Goal: Task Accomplishment & Management: Manage account settings

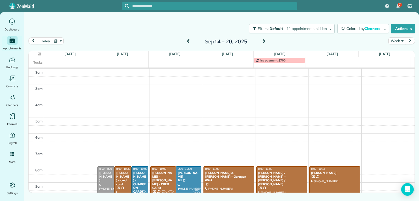
scroll to position [82, 0]
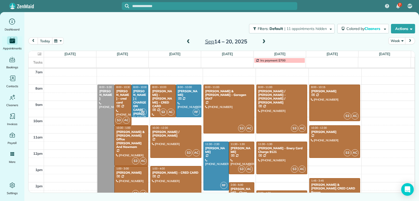
click at [42, 42] on button "today" at bounding box center [45, 40] width 14 height 7
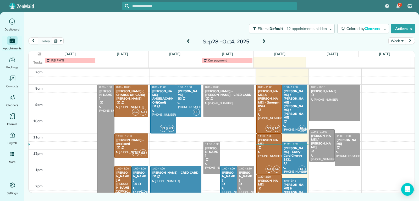
click at [268, 154] on div at bounding box center [269, 153] width 25 height 40
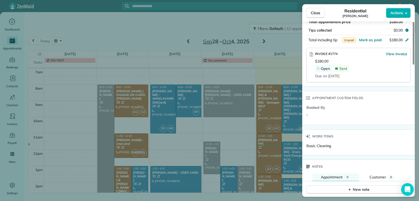
scroll to position [340, 0]
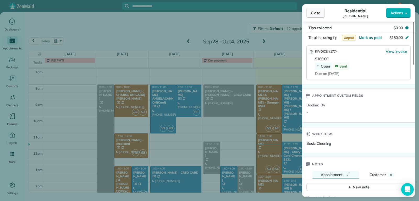
click at [316, 13] on span "Close" at bounding box center [315, 12] width 9 height 5
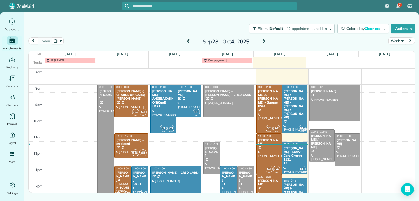
click at [268, 185] on div "[PERSON_NAME]" at bounding box center [269, 183] width 22 height 8
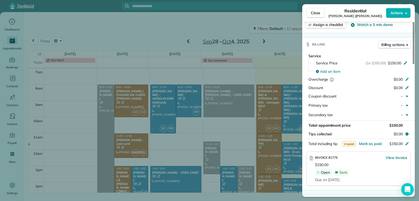
scroll to position [262, 0]
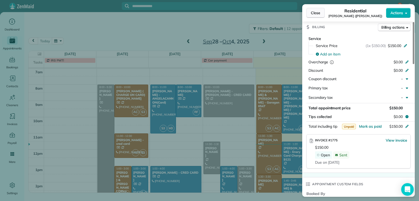
click at [311, 15] on button "Close" at bounding box center [316, 13] width 18 height 10
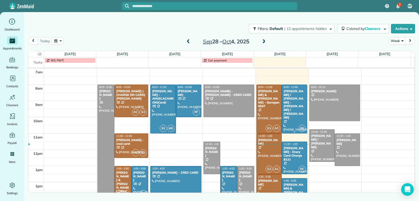
click at [286, 108] on div at bounding box center [294, 109] width 25 height 48
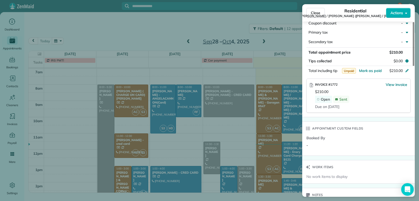
scroll to position [315, 0]
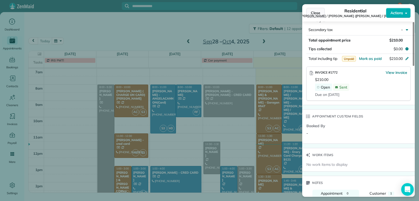
click at [310, 13] on button "Close" at bounding box center [316, 13] width 18 height 10
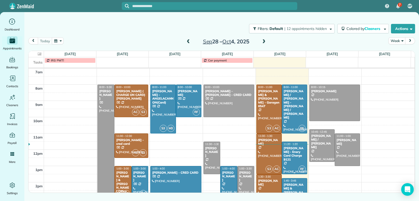
drag, startPoint x: 293, startPoint y: 158, endPoint x: 299, endPoint y: 154, distance: 6.3
click at [294, 158] on div at bounding box center [294, 158] width 25 height 32
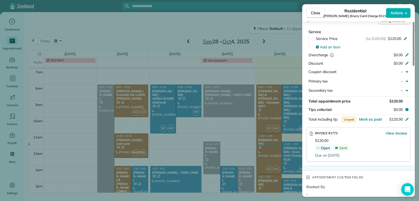
scroll to position [262, 0]
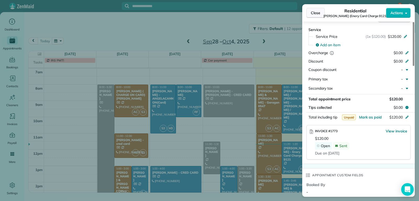
click at [320, 15] on button "Close" at bounding box center [316, 13] width 18 height 10
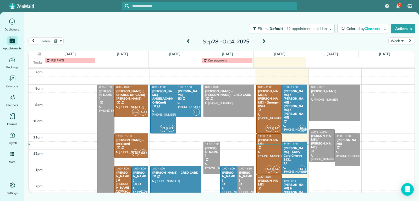
click at [292, 186] on div "[PERSON_NAME] & [PERSON_NAME] CRED CARD Pagan" at bounding box center [295, 191] width 22 height 19
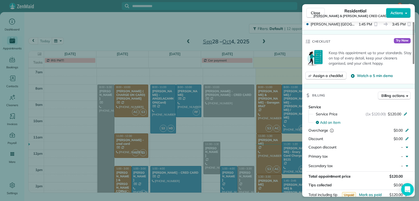
scroll to position [212, 0]
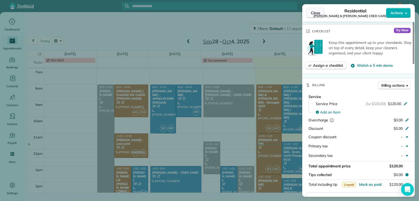
click at [319, 14] on span "Close" at bounding box center [315, 12] width 9 height 5
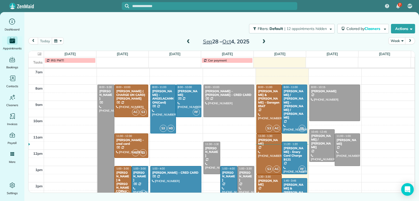
click at [317, 150] on div at bounding box center [322, 145] width 25 height 32
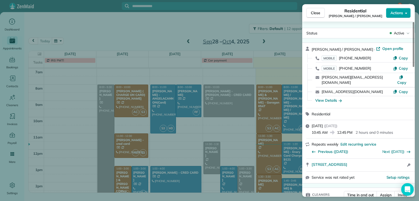
click at [395, 12] on span "Actions" at bounding box center [397, 12] width 13 height 5
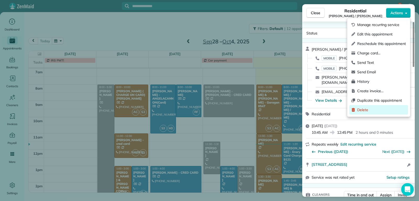
click at [367, 111] on span "Delete" at bounding box center [382, 109] width 49 height 5
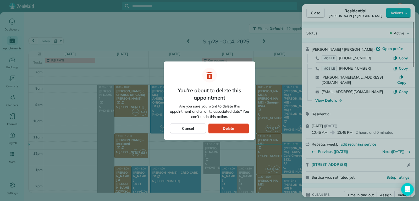
click at [235, 123] on div "Delete" at bounding box center [228, 128] width 41 height 10
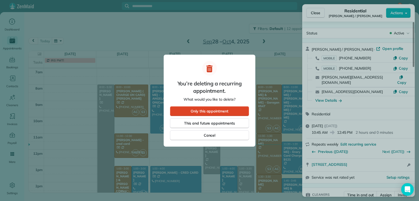
click at [213, 110] on span "Only this appointment" at bounding box center [210, 110] width 38 height 5
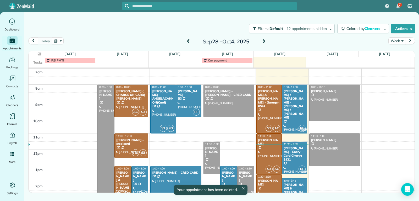
click at [341, 181] on div "2am 3am 4am 5am 6am 7am 8am 9am 10am 11am 12pm 1pm 2pm 3pm 4pm 5pm 8:00 - 5:30 …" at bounding box center [222, 117] width 386 height 260
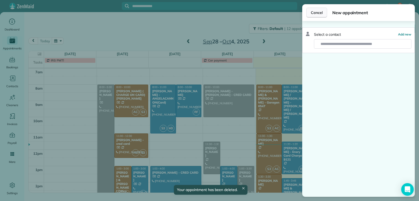
click at [316, 16] on button "Cancel" at bounding box center [317, 13] width 21 height 10
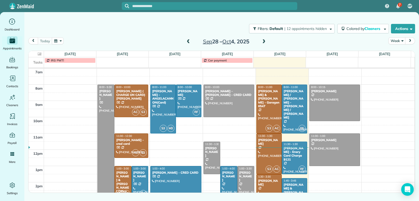
click at [189, 41] on span at bounding box center [189, 41] width 6 height 5
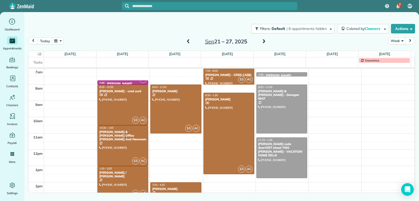
click at [189, 41] on span at bounding box center [189, 41] width 6 height 5
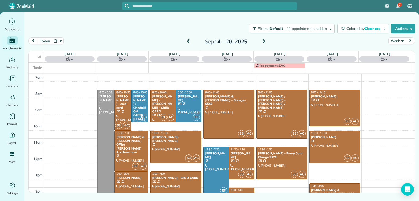
click at [189, 41] on span at bounding box center [189, 41] width 6 height 5
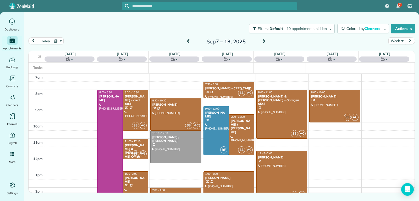
click at [189, 41] on span at bounding box center [189, 41] width 6 height 5
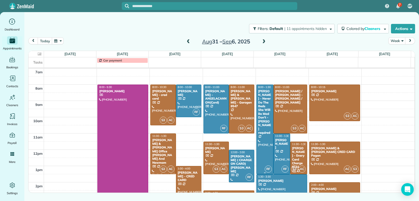
click at [263, 104] on div "[PERSON_NAME] - Never Do The Beds She Will Be Mad Don't - [PERSON_NAME] required" at bounding box center [265, 111] width 14 height 45
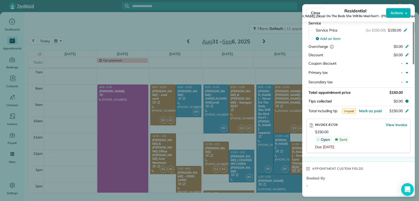
scroll to position [290, 0]
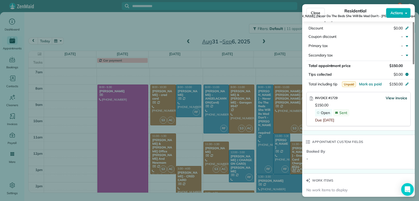
click at [395, 100] on span "View invoice" at bounding box center [396, 97] width 21 height 5
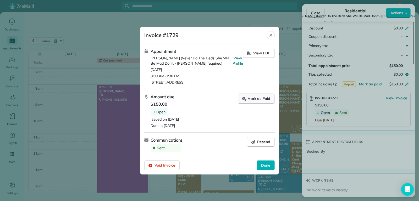
click at [254, 100] on div "Mark as Paid" at bounding box center [256, 99] width 28 height 6
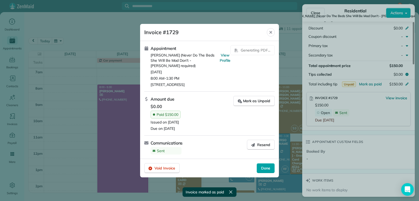
click at [263, 168] on span "Done" at bounding box center [265, 167] width 9 height 5
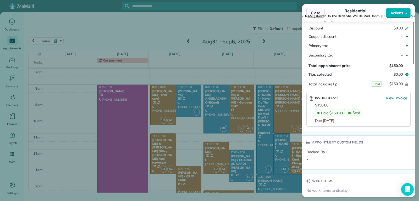
click at [315, 11] on span "Close" at bounding box center [315, 12] width 9 height 5
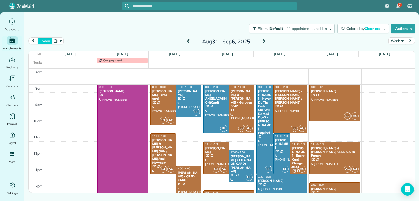
click at [44, 43] on button "today" at bounding box center [45, 40] width 14 height 7
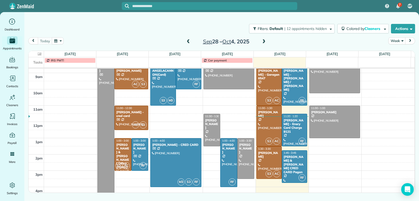
scroll to position [133, 0]
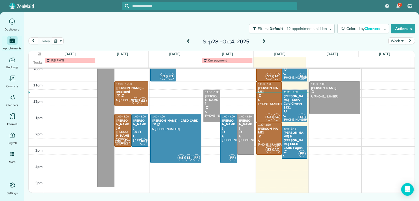
click at [188, 42] on span at bounding box center [189, 41] width 6 height 5
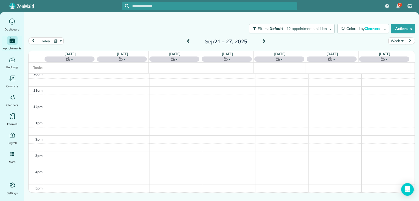
scroll to position [82, 0]
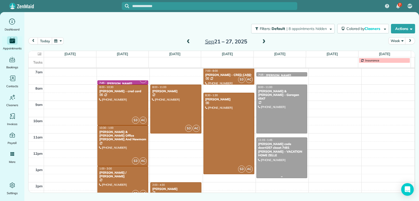
click at [272, 162] on div at bounding box center [282, 157] width 50 height 40
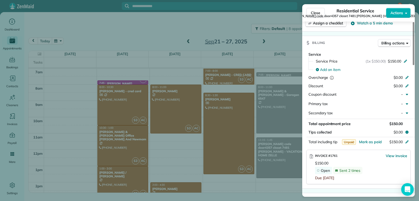
scroll to position [262, 0]
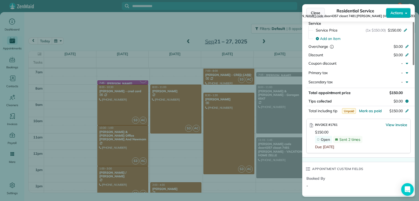
click at [311, 12] on span "Close" at bounding box center [315, 12] width 9 height 5
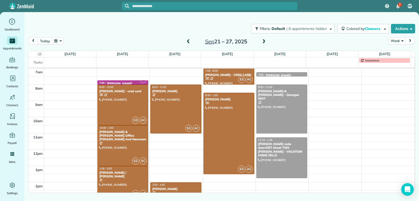
click at [263, 41] on span at bounding box center [264, 41] width 6 height 5
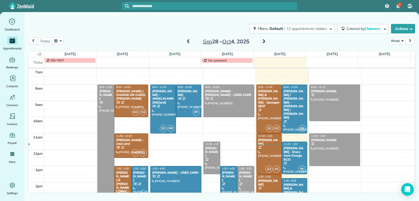
click at [263, 42] on span at bounding box center [264, 41] width 6 height 5
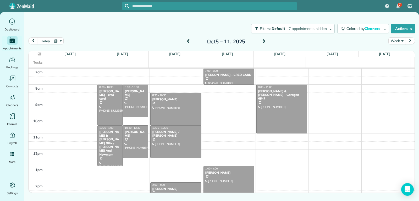
click at [188, 40] on span at bounding box center [189, 41] width 6 height 5
